Goal: Information Seeking & Learning: Learn about a topic

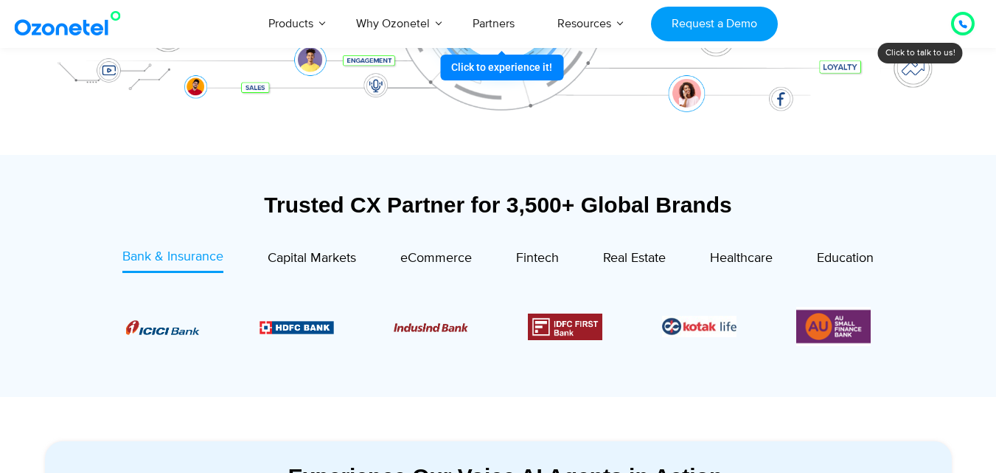
scroll to position [442, 0]
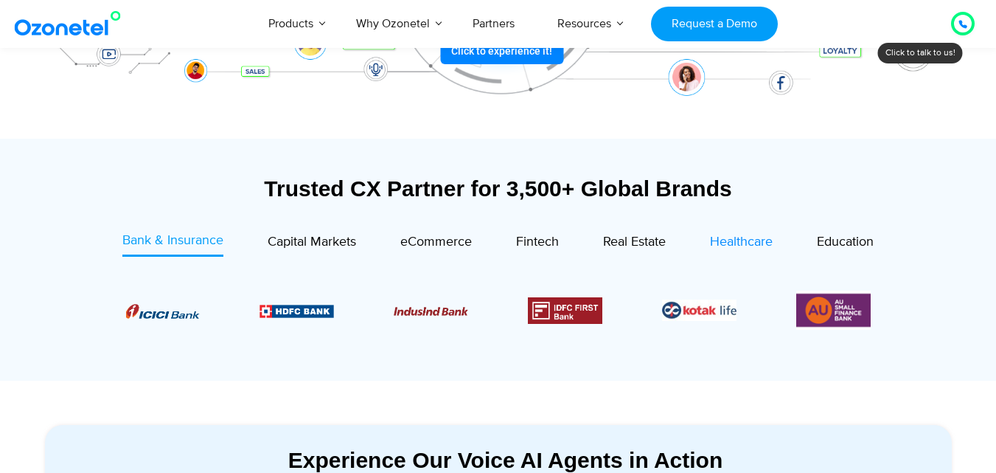
click at [731, 242] on span "Healthcare" at bounding box center [741, 242] width 63 height 16
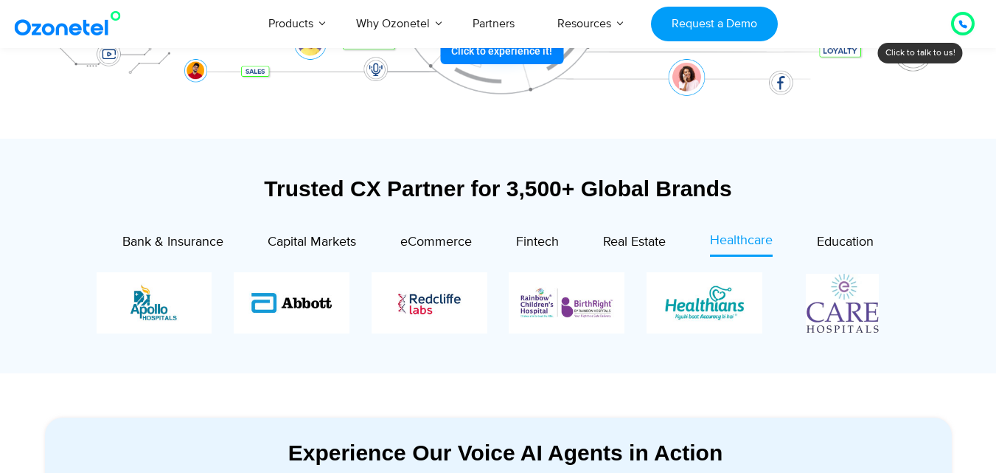
drag, startPoint x: 752, startPoint y: 327, endPoint x: 490, endPoint y: 301, distance: 263.1
click at [490, 301] on div "Image Carousel" at bounding box center [499, 302] width 804 height 61
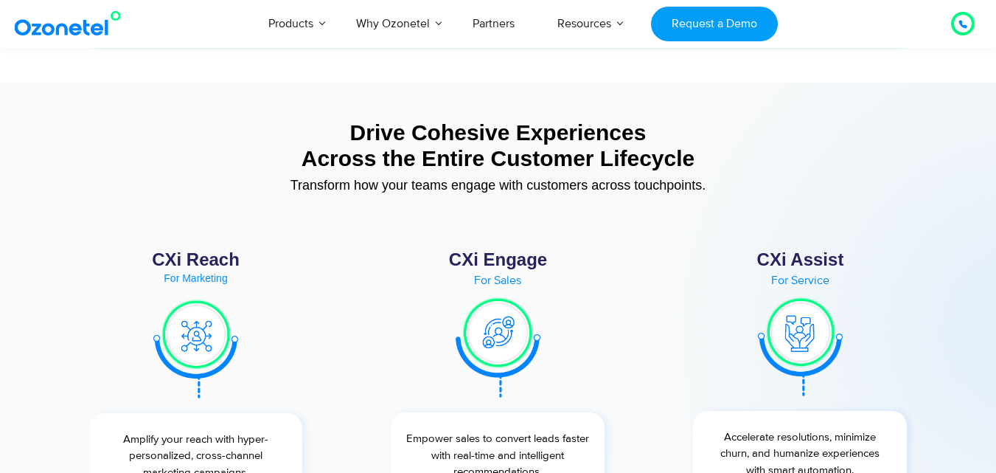
scroll to position [5308, 0]
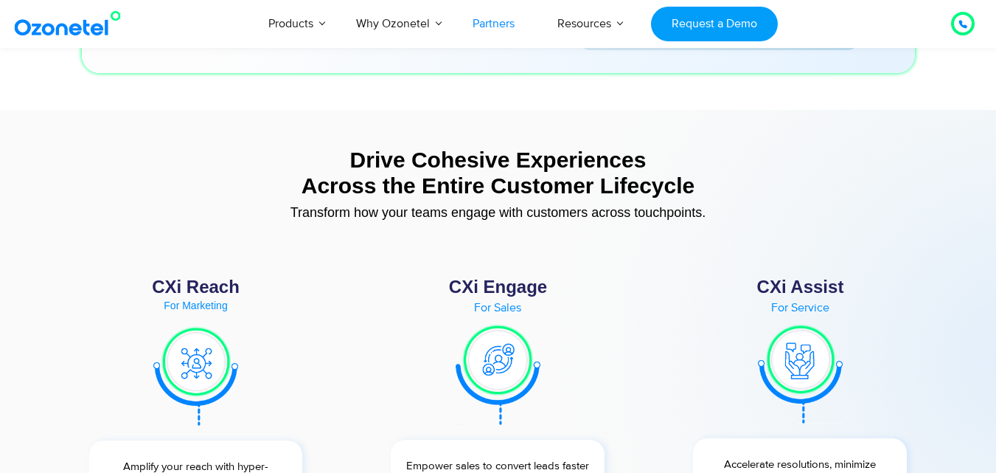
click at [503, 13] on link "Partners" at bounding box center [493, 23] width 85 height 49
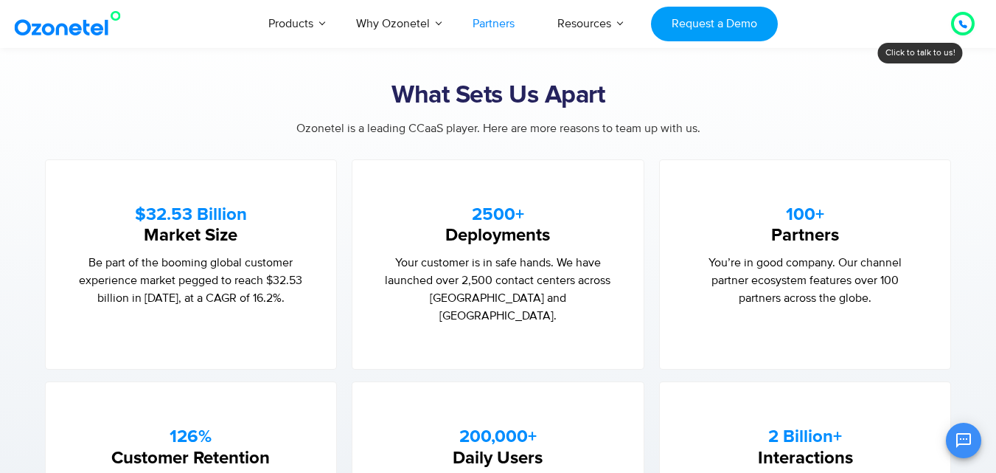
scroll to position [907, 0]
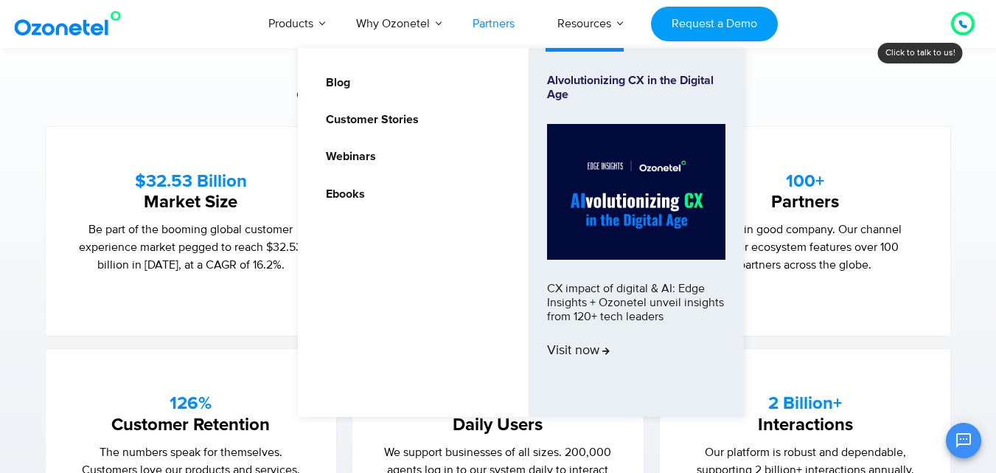
click at [361, 107] on ul "Blog Customer Stories Webinars Ebooks Alvolutionizing CX in the Digital Age CX …" at bounding box center [521, 232] width 446 height 369
click at [361, 114] on link "Customer Stories" at bounding box center [368, 120] width 105 height 18
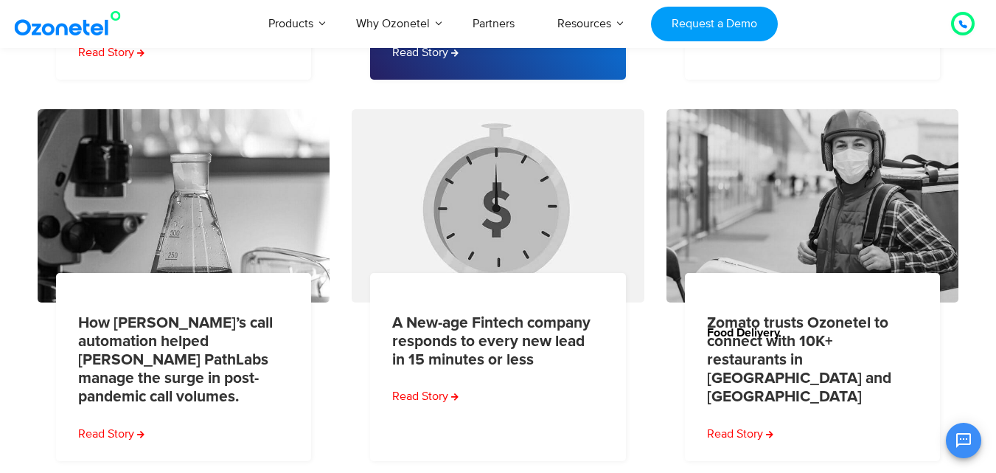
scroll to position [737, 0]
